Goal: Transaction & Acquisition: Download file/media

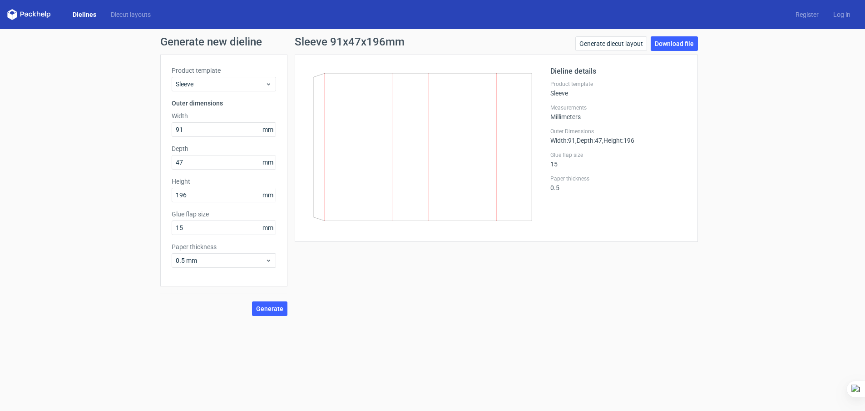
click at [92, 13] on link "Dielines" at bounding box center [84, 14] width 38 height 9
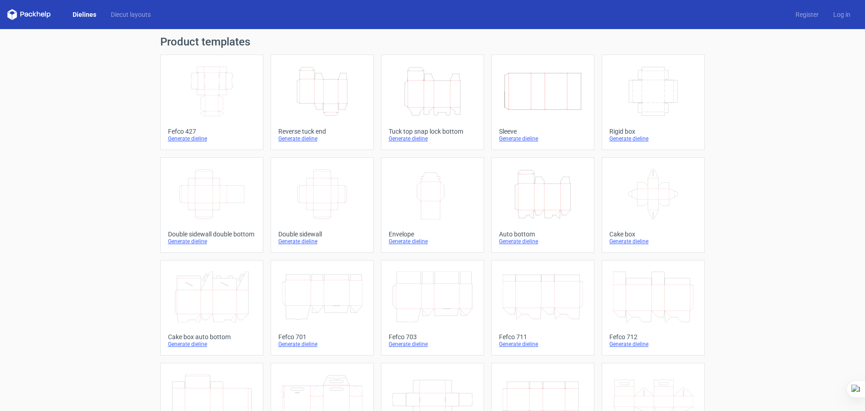
click at [533, 97] on icon "Width Depth Height" at bounding box center [543, 91] width 80 height 51
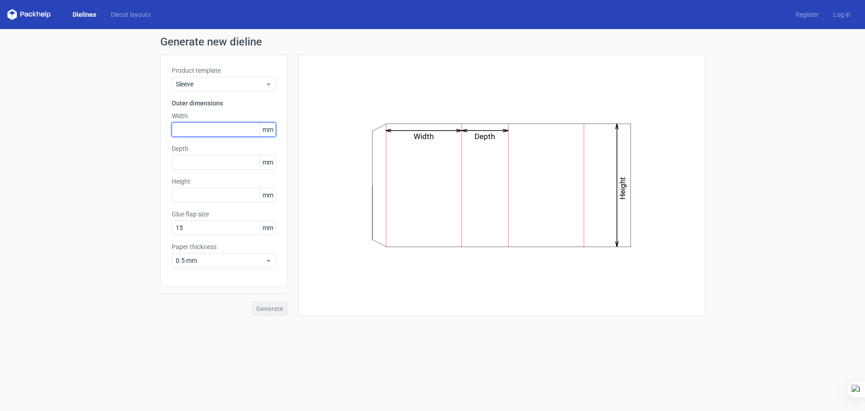
click at [215, 132] on input "text" at bounding box center [224, 129] width 104 height 15
type input "68"
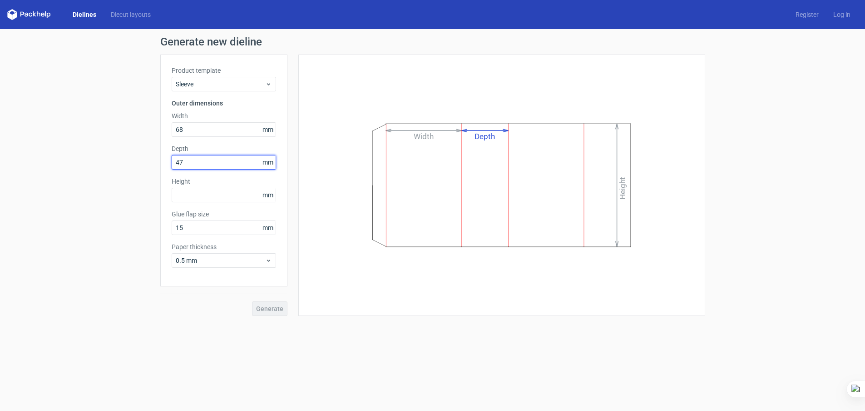
type input "47"
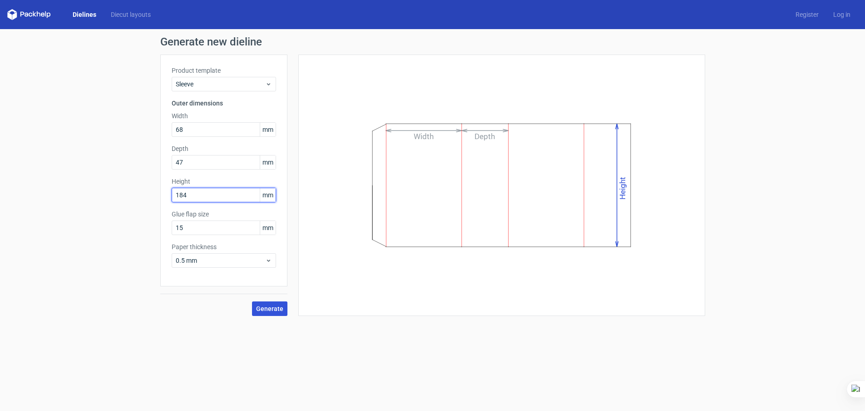
type input "184"
click at [274, 314] on button "Generate" at bounding box center [269, 308] width 35 height 15
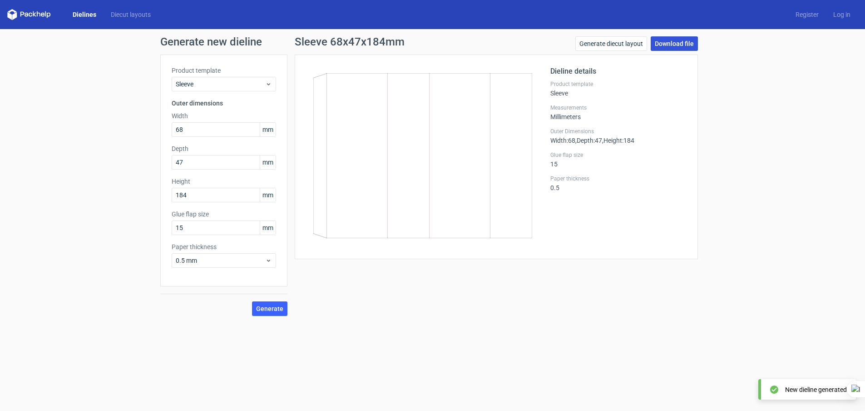
click at [681, 42] on link "Download file" at bounding box center [674, 43] width 47 height 15
